Goal: Transaction & Acquisition: Download file/media

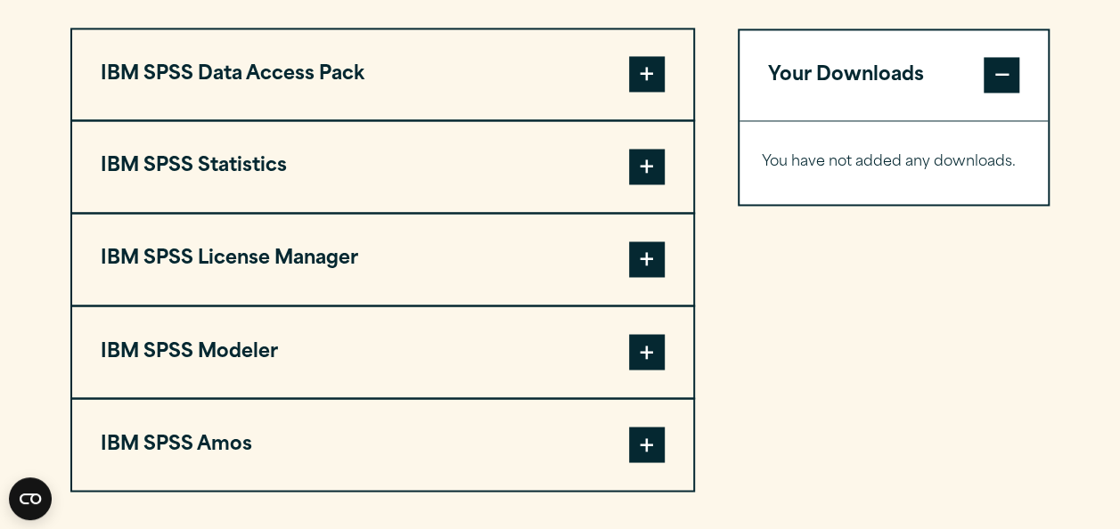
scroll to position [1390, 0]
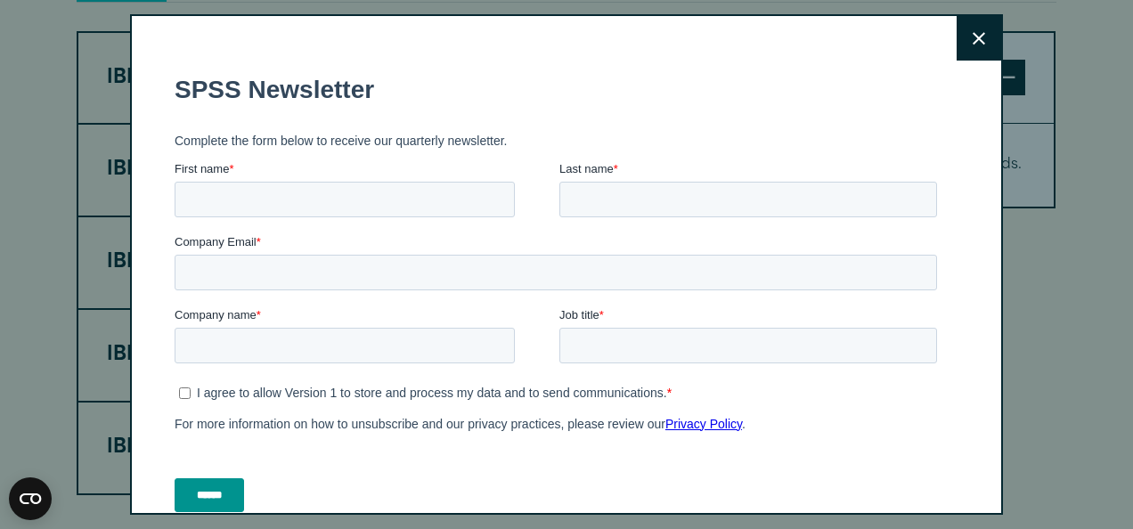
drag, startPoint x: 1130, startPoint y: 71, endPoint x: 1117, endPoint y: 314, distance: 242.7
click at [973, 37] on icon at bounding box center [979, 38] width 12 height 13
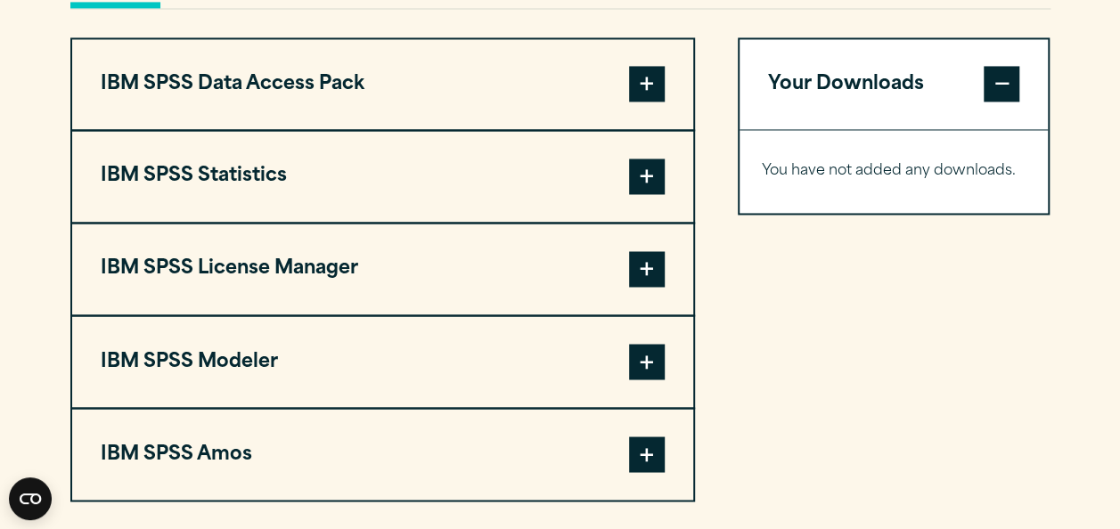
scroll to position [1377, 0]
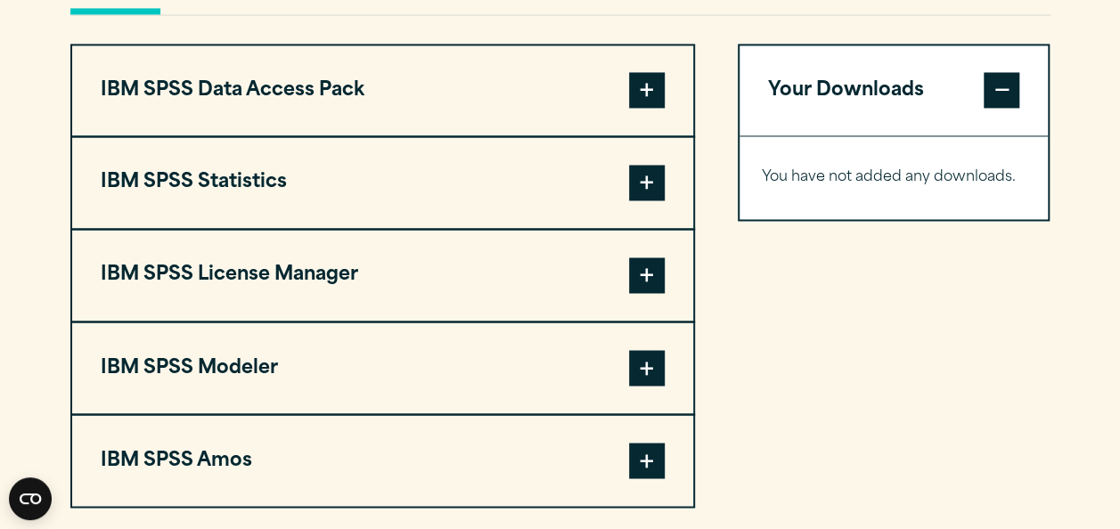
click at [643, 200] on span at bounding box center [647, 183] width 36 height 36
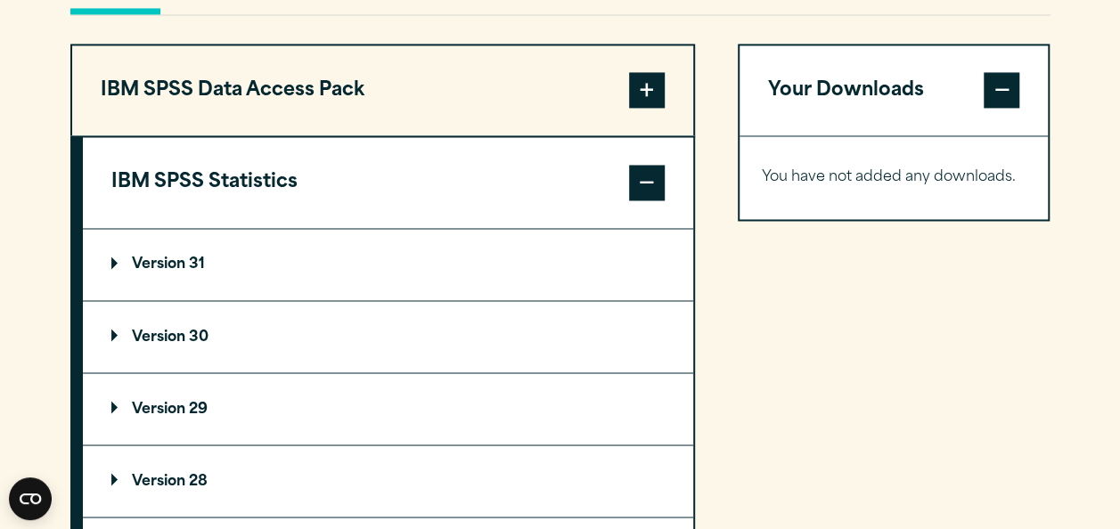
click at [237, 372] on summary "Version 30" at bounding box center [388, 336] width 610 height 71
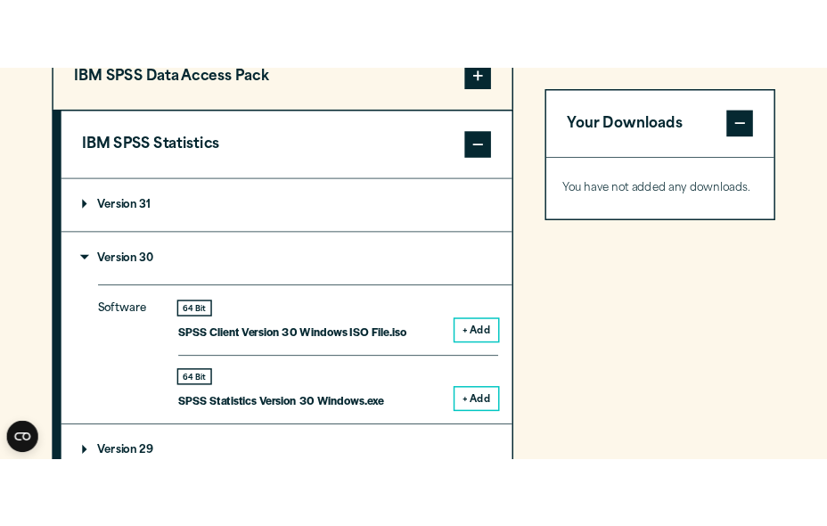
scroll to position [1600, 0]
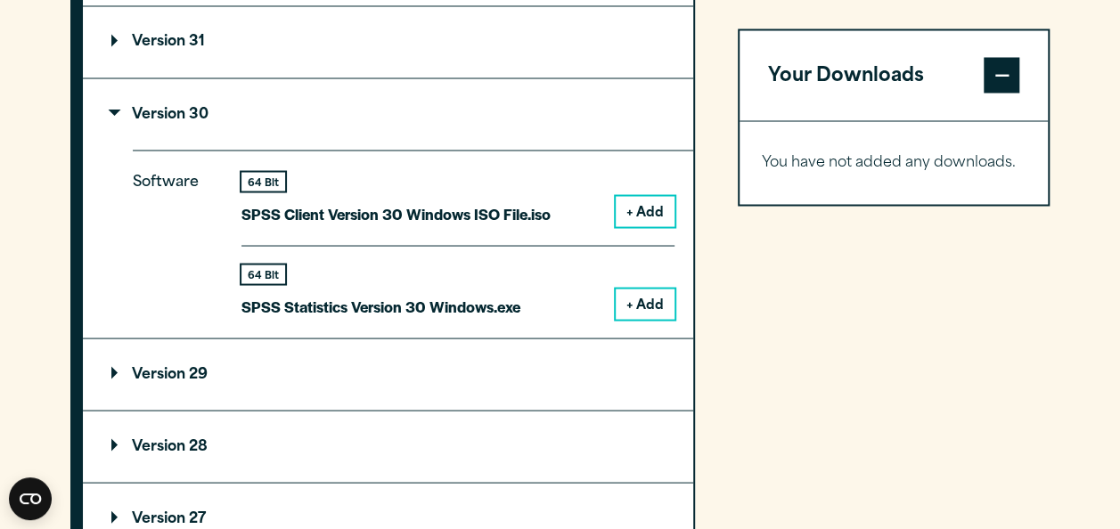
click at [647, 319] on button "+ Add" at bounding box center [645, 304] width 59 height 30
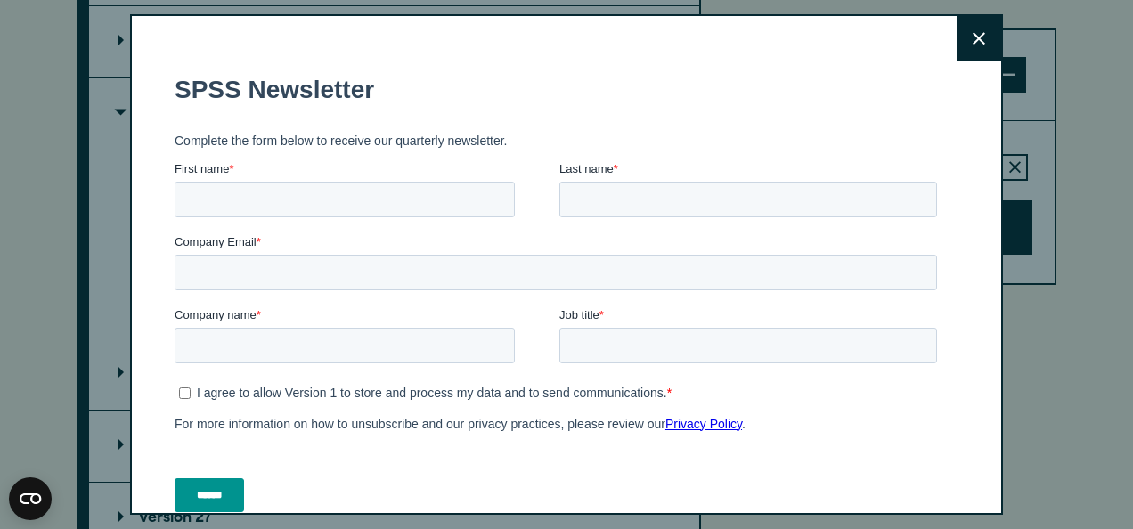
click at [957, 46] on button "Close" at bounding box center [979, 38] width 45 height 45
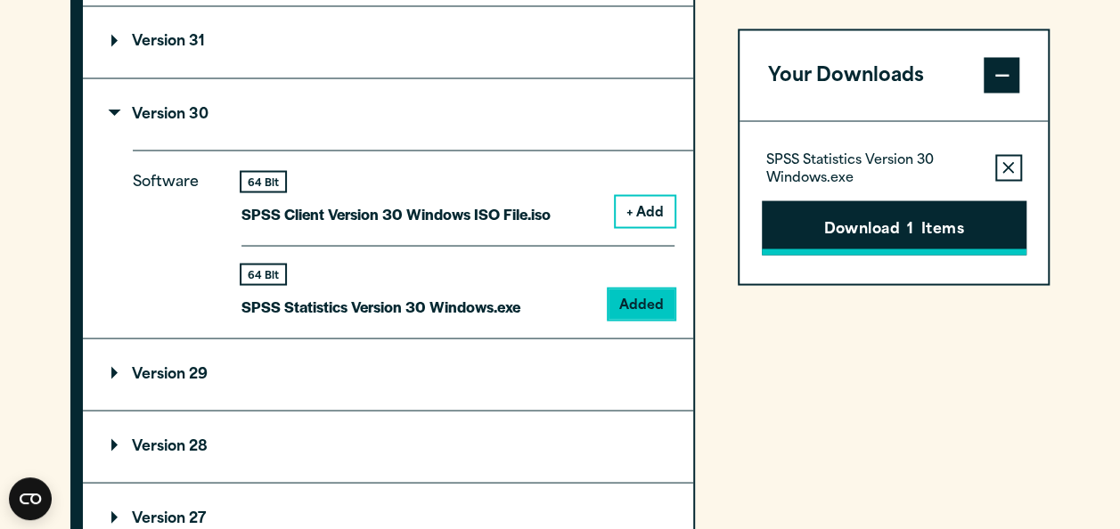
click at [877, 225] on button "Download 1 Items" at bounding box center [894, 227] width 265 height 55
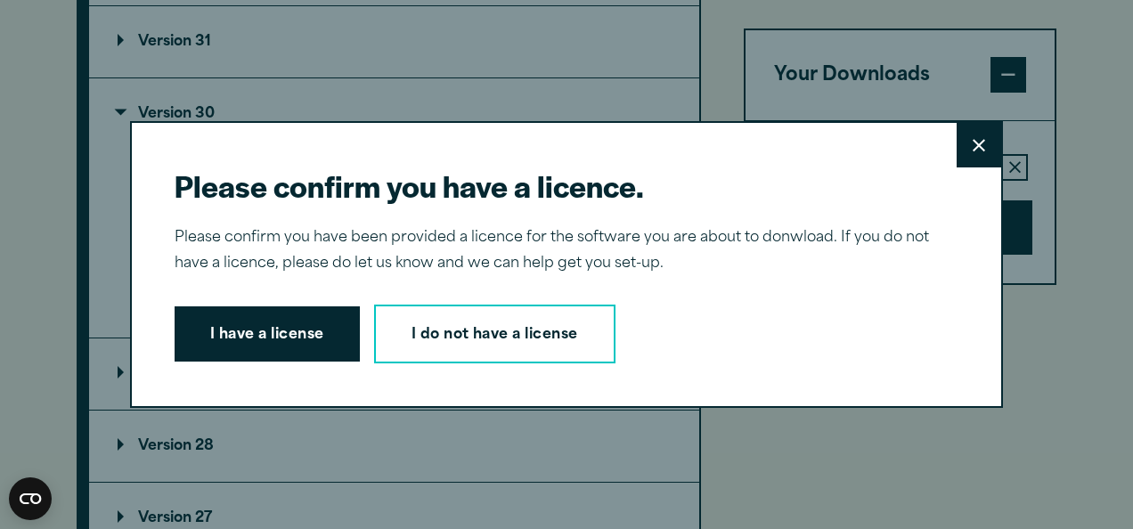
drag, startPoint x: 251, startPoint y: 343, endPoint x: 199, endPoint y: 332, distance: 53.6
click at [199, 332] on button "I have a license" at bounding box center [267, 333] width 185 height 55
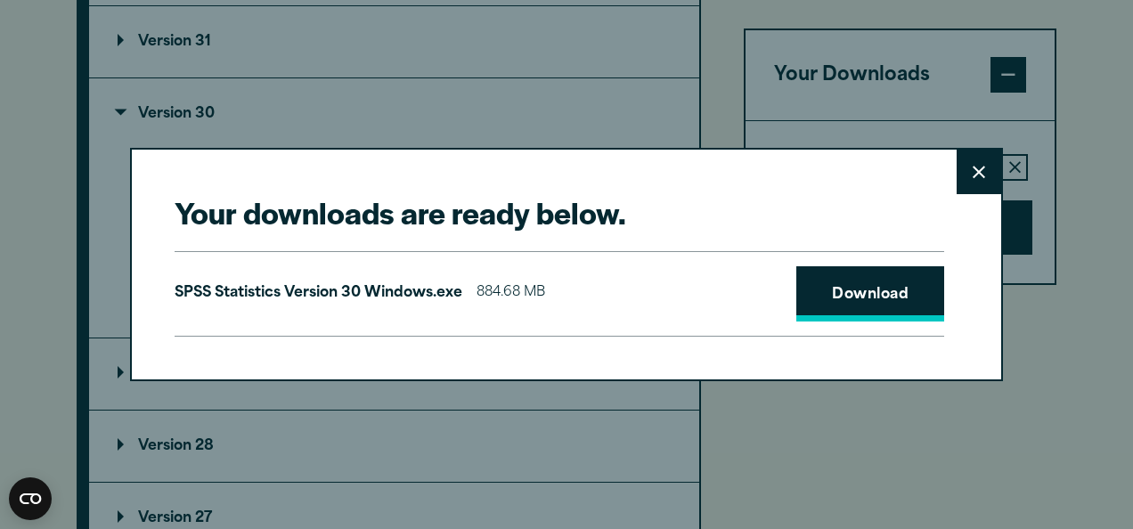
click at [870, 285] on link "Download" at bounding box center [870, 293] width 148 height 55
click at [880, 197] on h2 "Your downloads are ready below." at bounding box center [560, 212] width 770 height 40
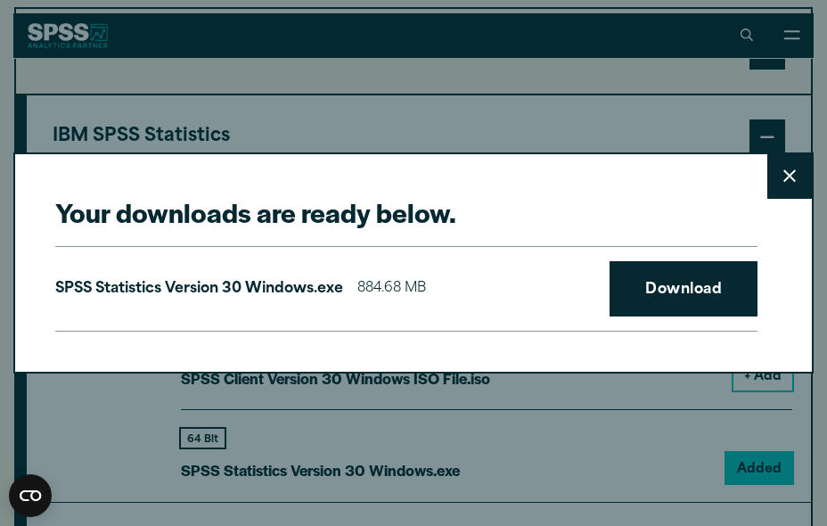
scroll to position [1595, 0]
